Goal: Obtain resource: Obtain resource

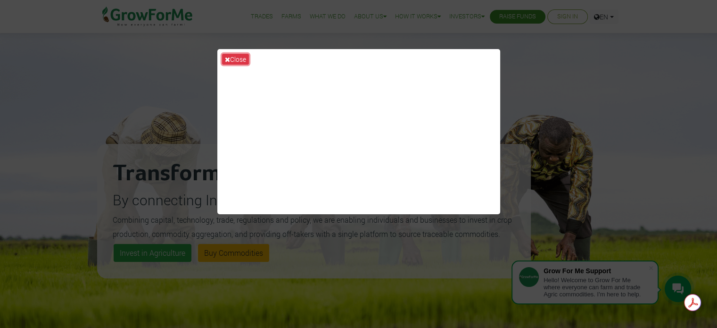
click at [241, 58] on button "Close" at bounding box center [235, 59] width 27 height 11
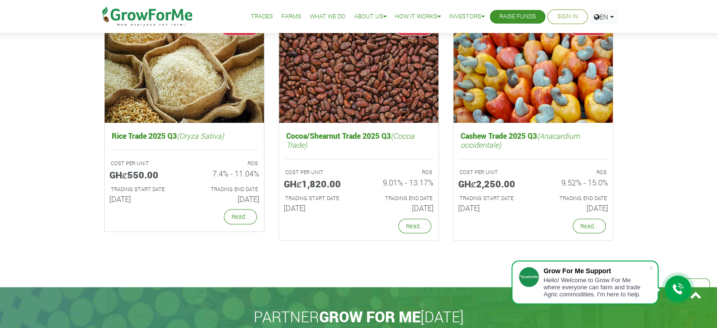
scroll to position [1981, 0]
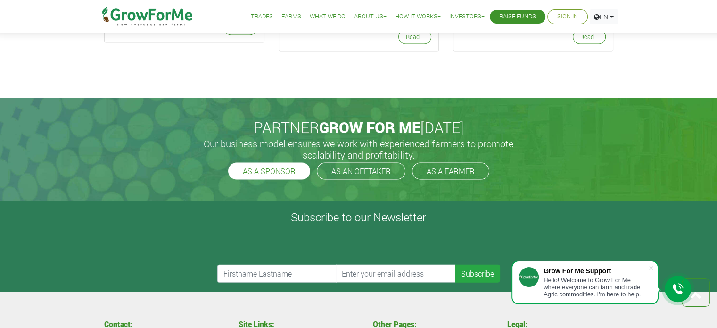
click at [274, 175] on link "AS A SPONSOR" at bounding box center [269, 171] width 82 height 17
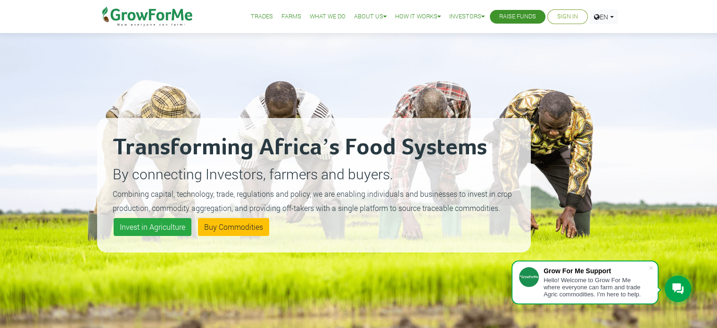
scroll to position [0, 0]
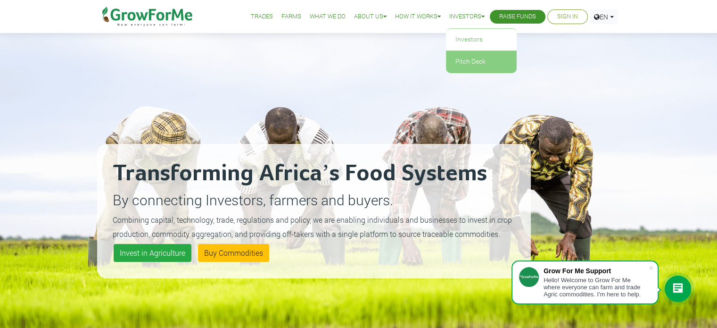
click at [461, 63] on link "Pitch Deck" at bounding box center [481, 62] width 71 height 22
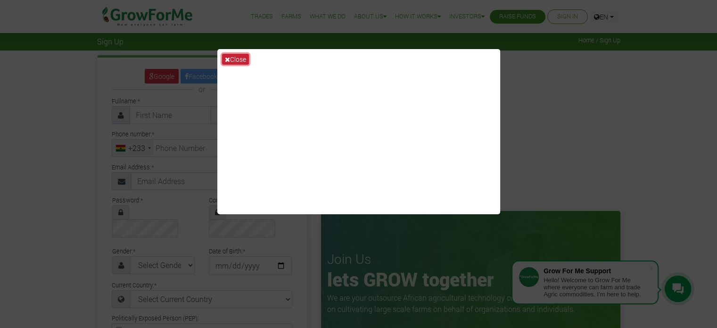
click at [244, 55] on button "Close" at bounding box center [235, 59] width 27 height 11
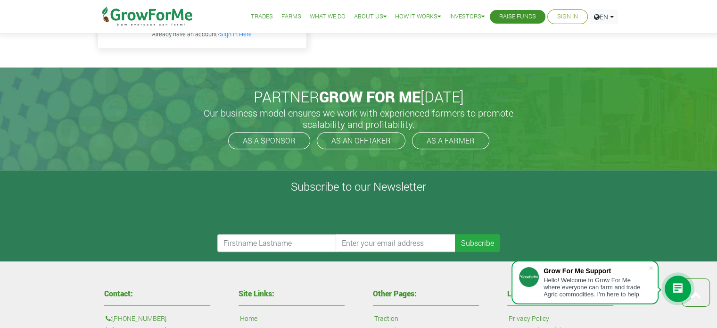
scroll to position [472, 0]
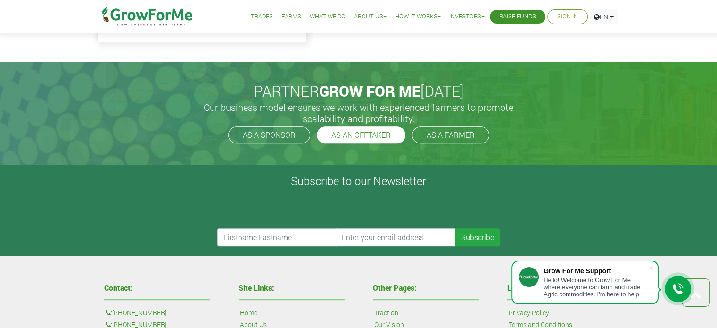
click at [367, 126] on link "AS AN OFFTAKER" at bounding box center [361, 134] width 89 height 17
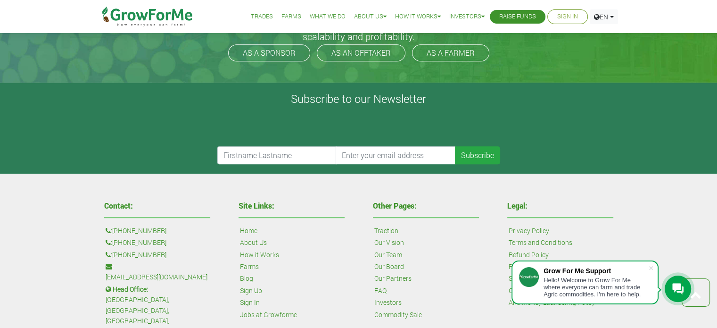
scroll to position [566, 0]
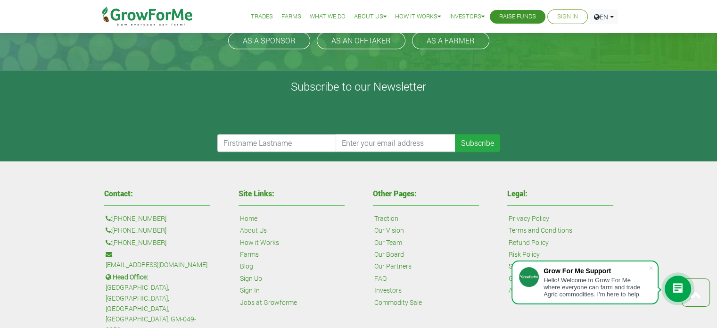
click at [605, 109] on form "Subscribe" at bounding box center [359, 124] width 694 height 55
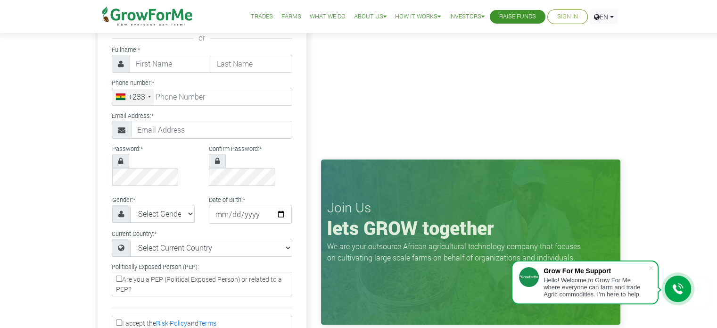
scroll to position [0, 0]
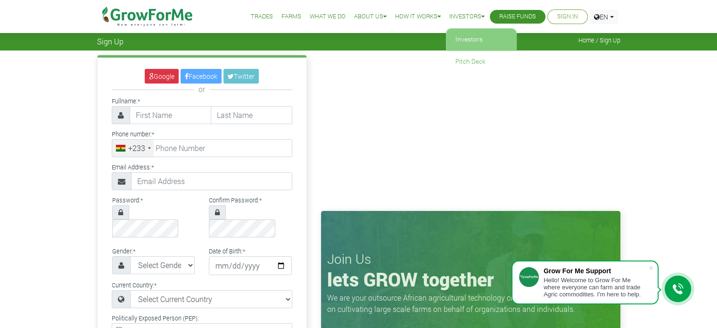
click at [459, 37] on link "Investors" at bounding box center [481, 40] width 71 height 22
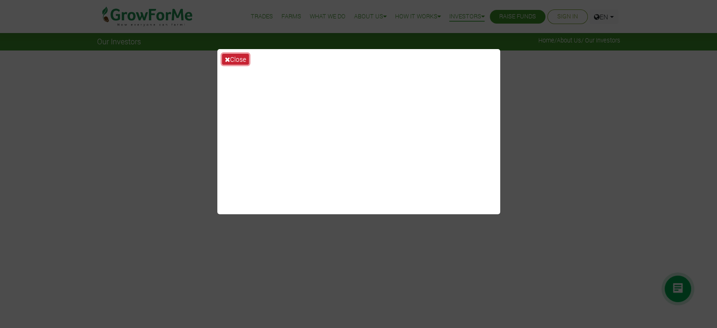
click at [237, 56] on button "Close" at bounding box center [235, 59] width 27 height 11
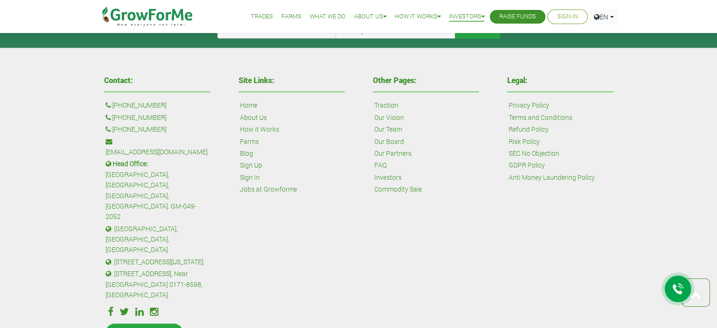
scroll to position [2350, 0]
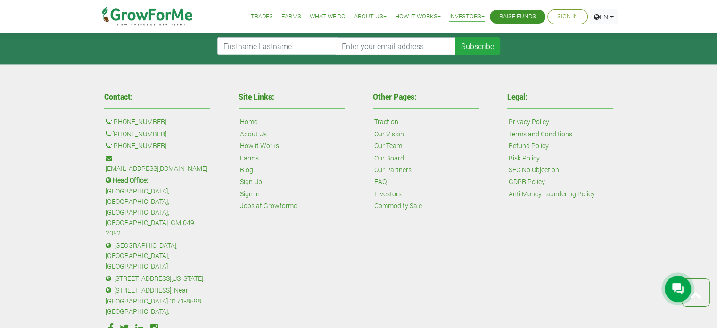
click at [252, 153] on link "Farms" at bounding box center [249, 158] width 19 height 10
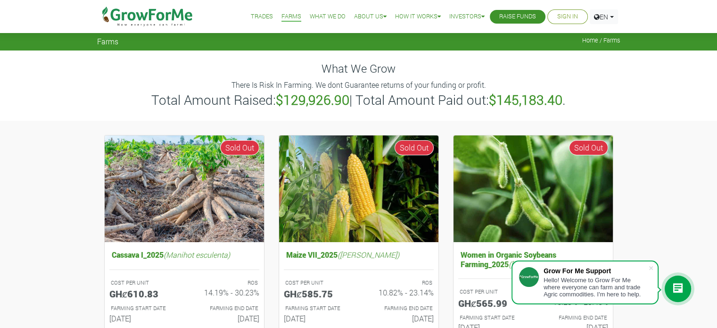
click at [315, 15] on link "What We Do" at bounding box center [328, 17] width 36 height 10
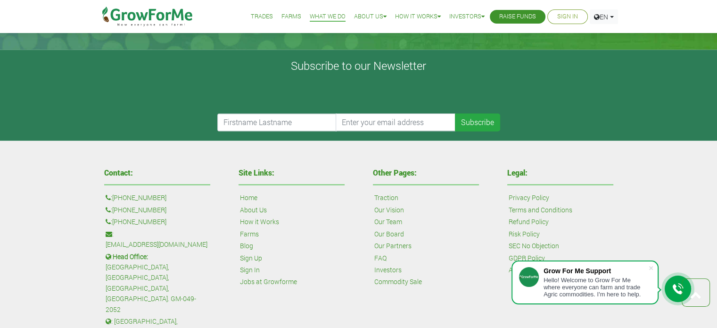
scroll to position [1640, 0]
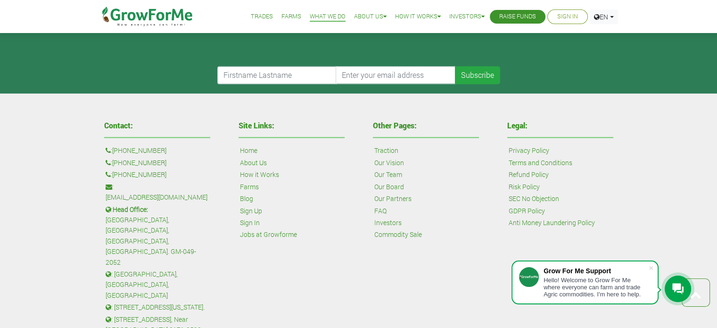
click at [700, 117] on div "Contact: : +1 38 532 73478 : +447868813772 : +233 24 243 6884 : sales@growforme…" at bounding box center [358, 253] width 717 height 321
